Goal: Complete application form

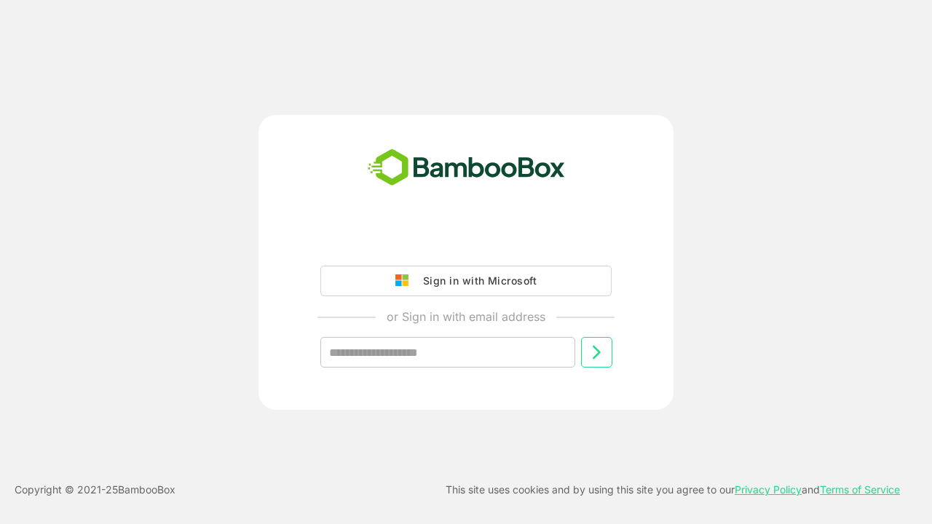
type input "**********"
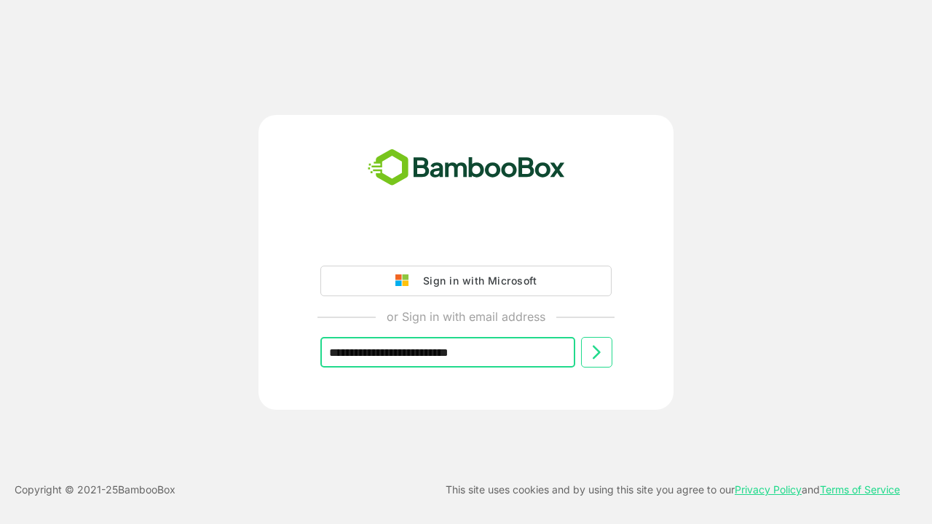
click at [596, 352] on icon at bounding box center [596, 352] width 17 height 17
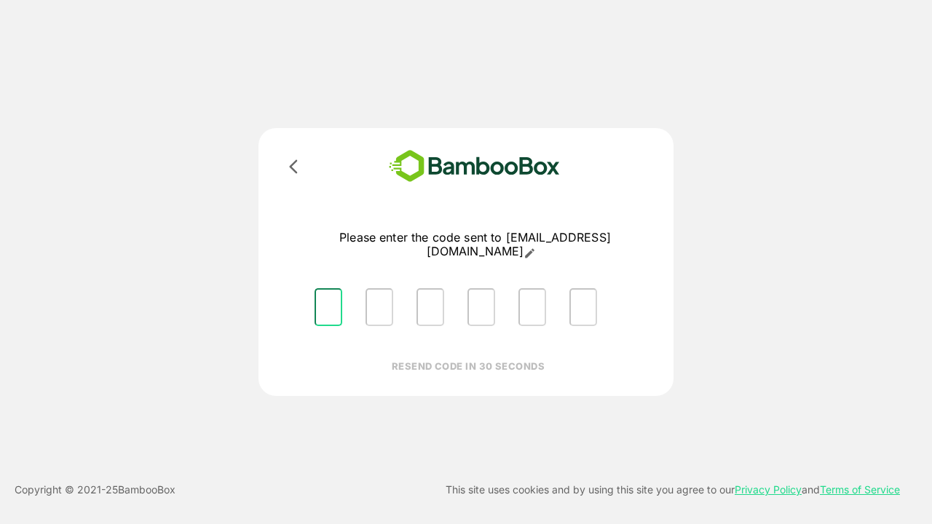
type input "*"
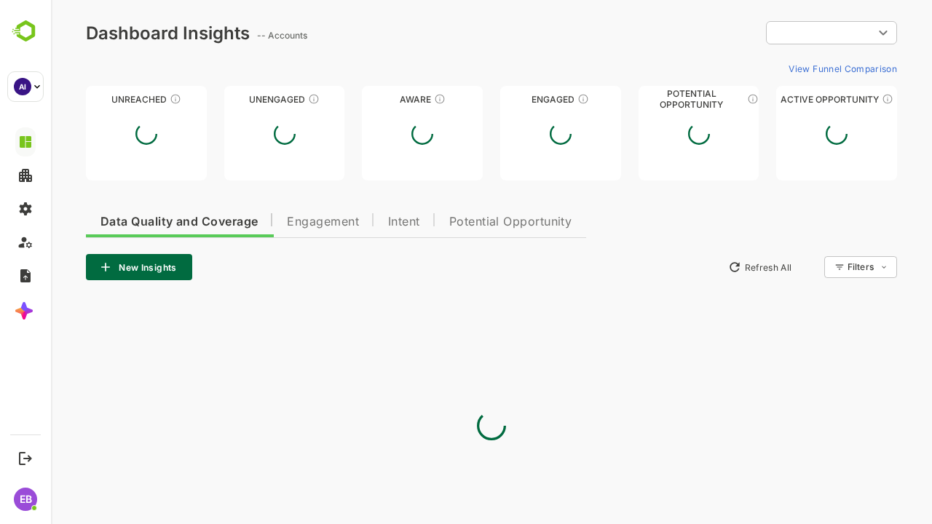
type input "**********"
